Goal: Transaction & Acquisition: Purchase product/service

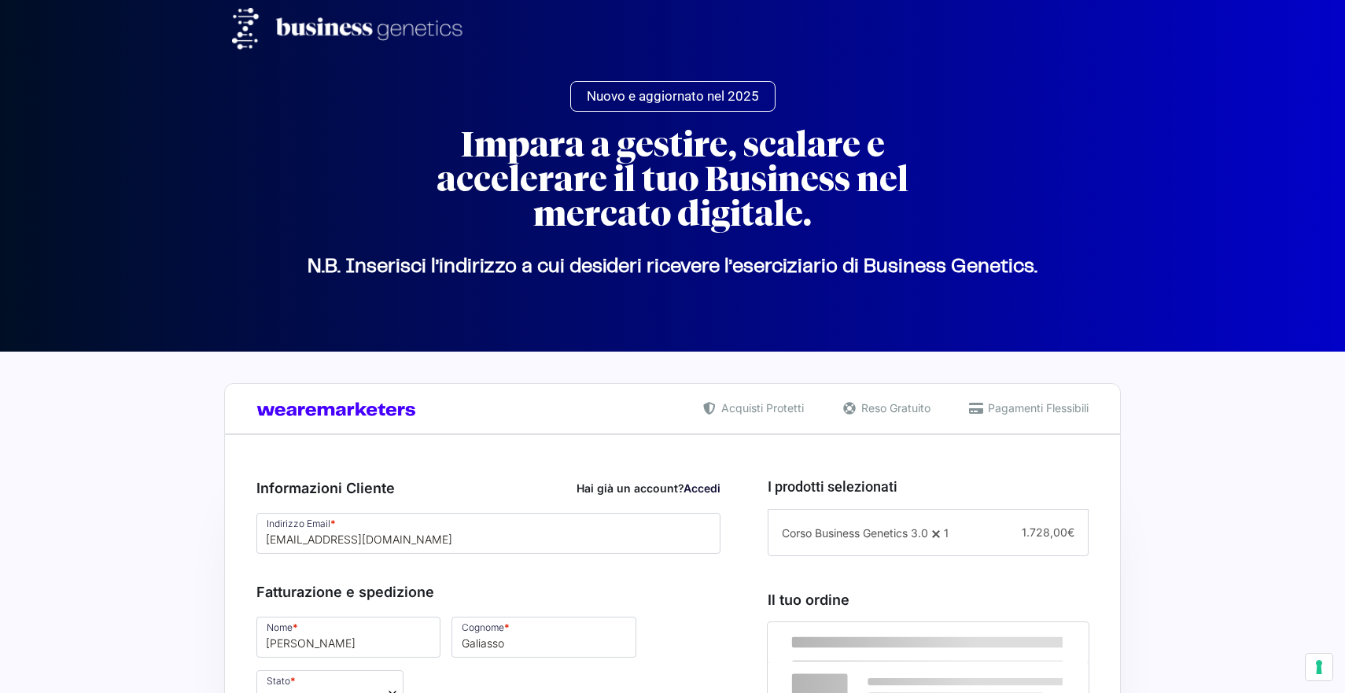
select select
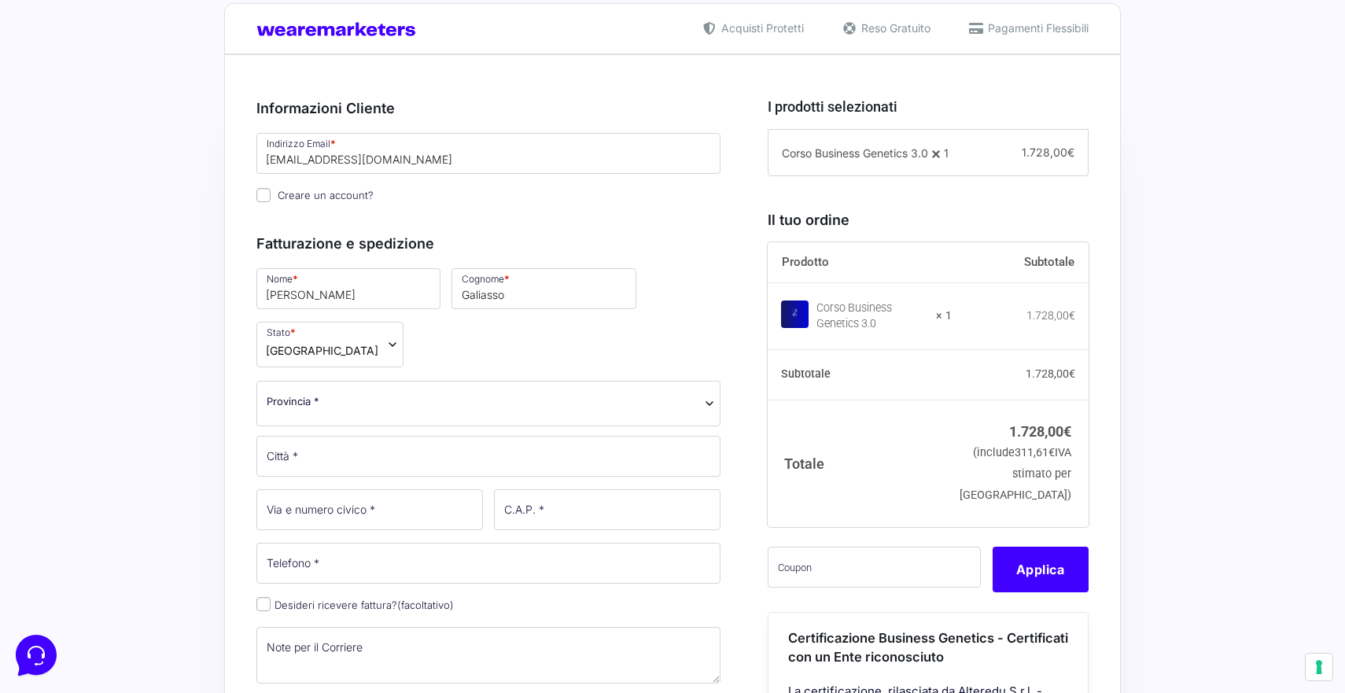
scroll to position [413, 0]
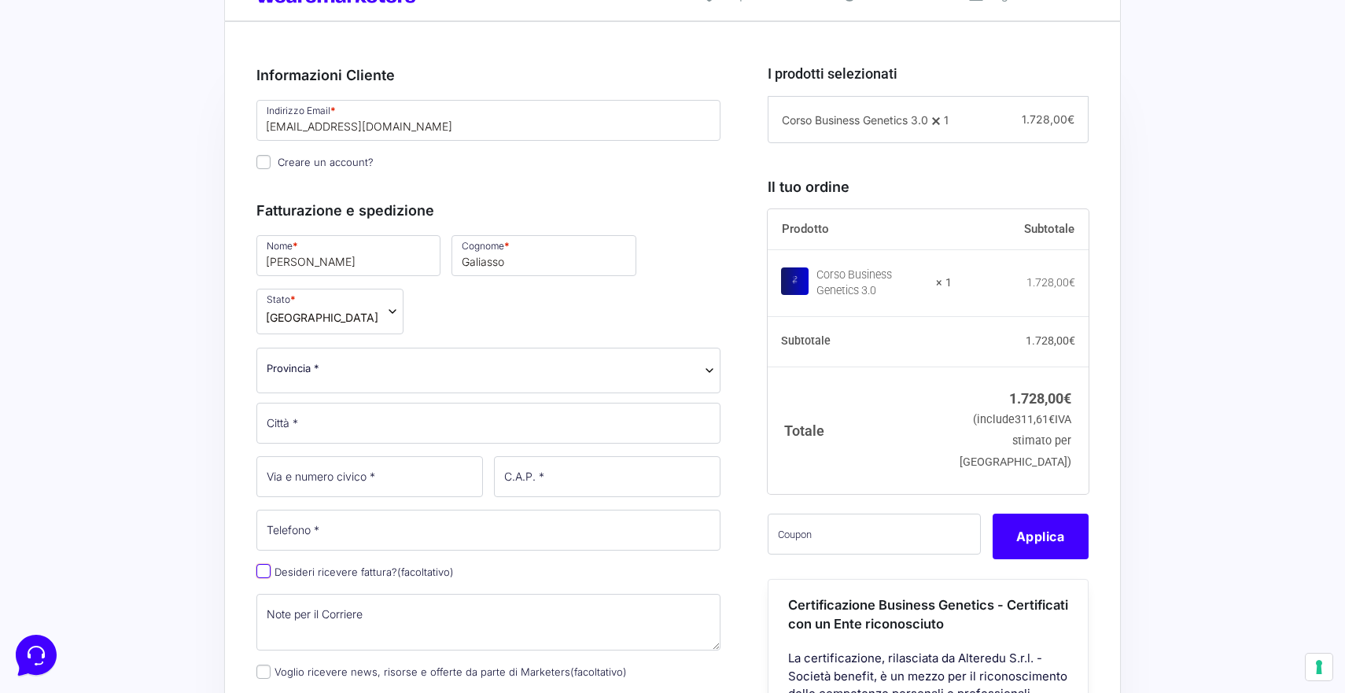
click at [266, 564] on input "Desideri ricevere fattura? (facoltativo)" at bounding box center [263, 571] width 14 height 14
checkbox input "true"
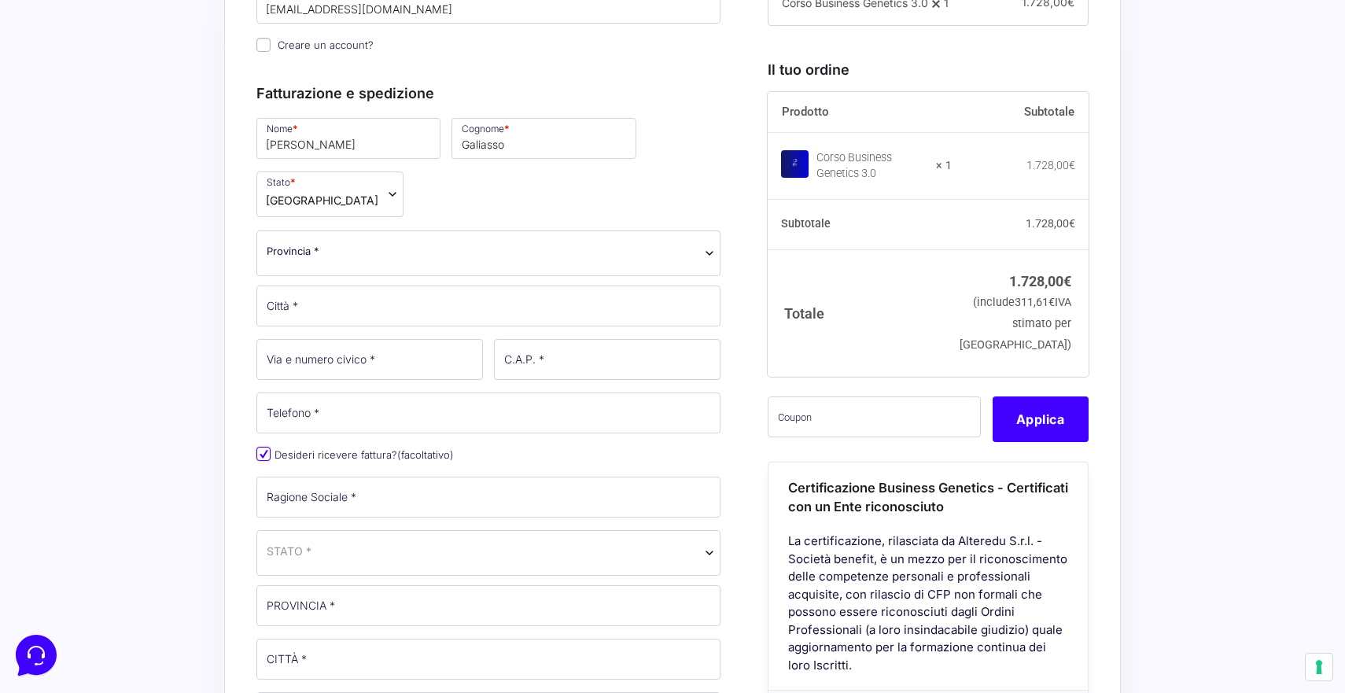
scroll to position [531, 0]
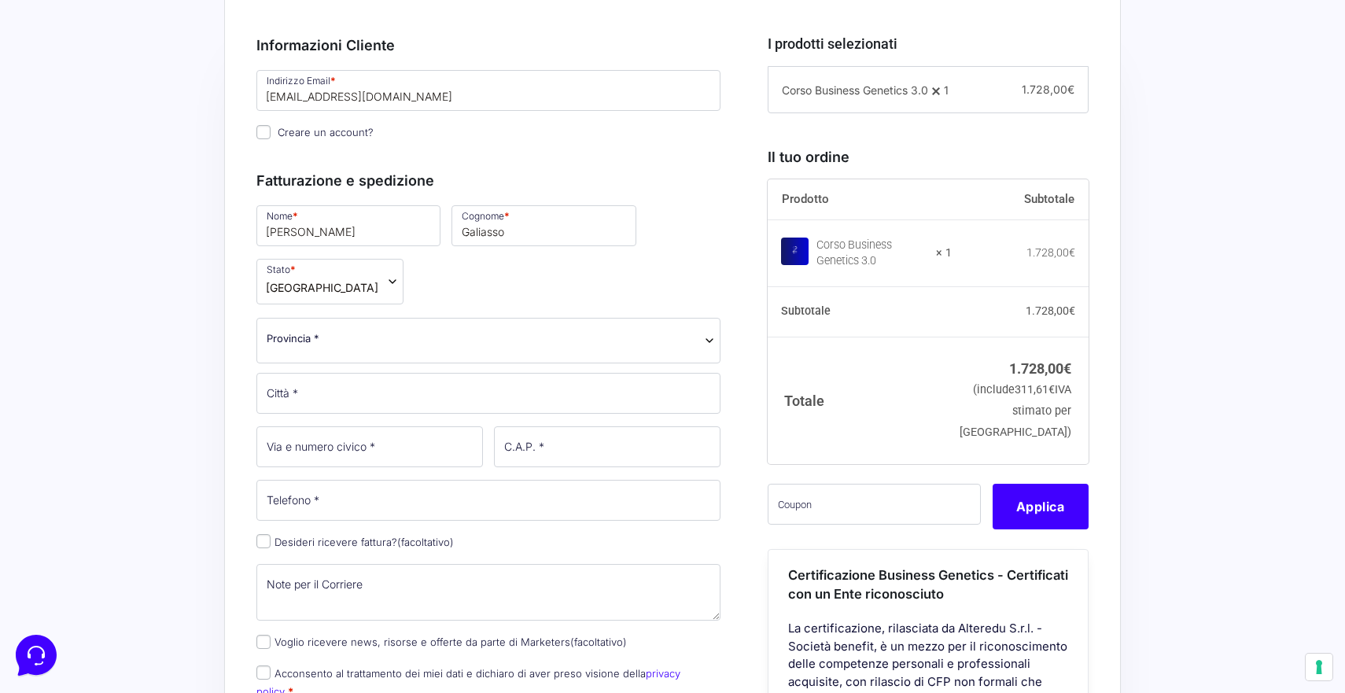
scroll to position [450, 0]
